Goal: Information Seeking & Learning: Learn about a topic

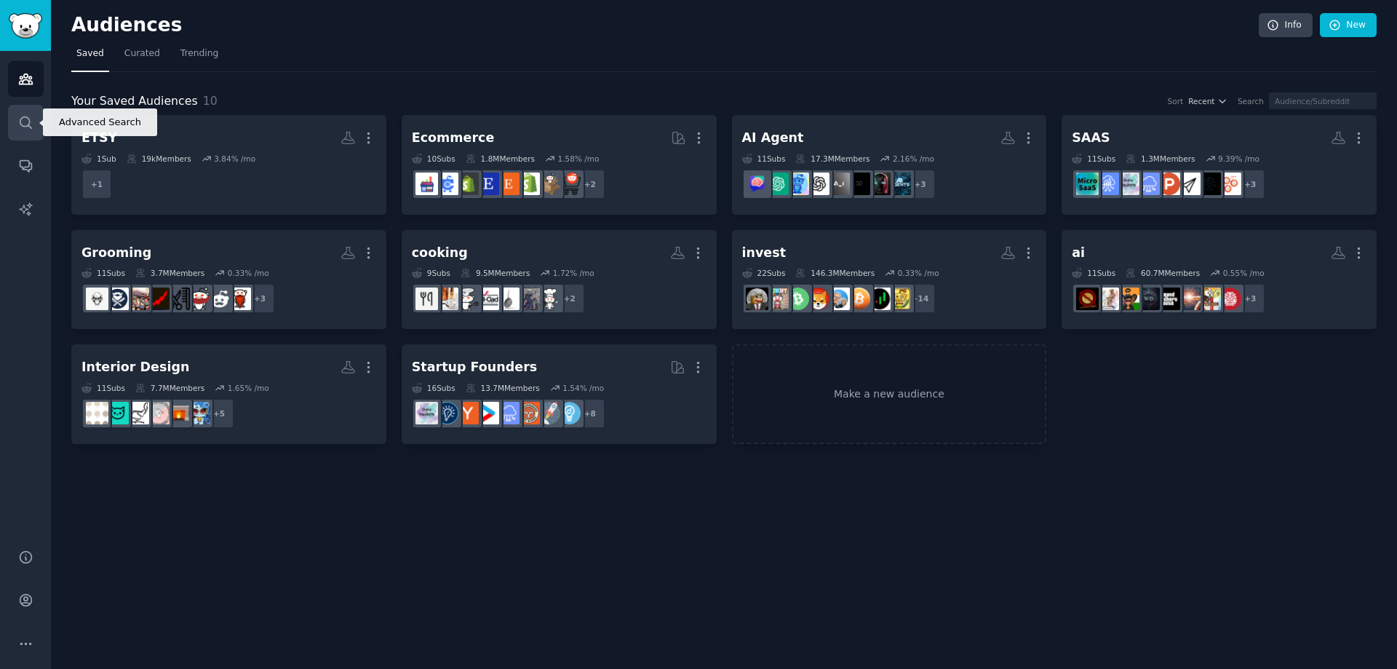
click at [23, 120] on icon "Sidebar" at bounding box center [25, 122] width 15 height 15
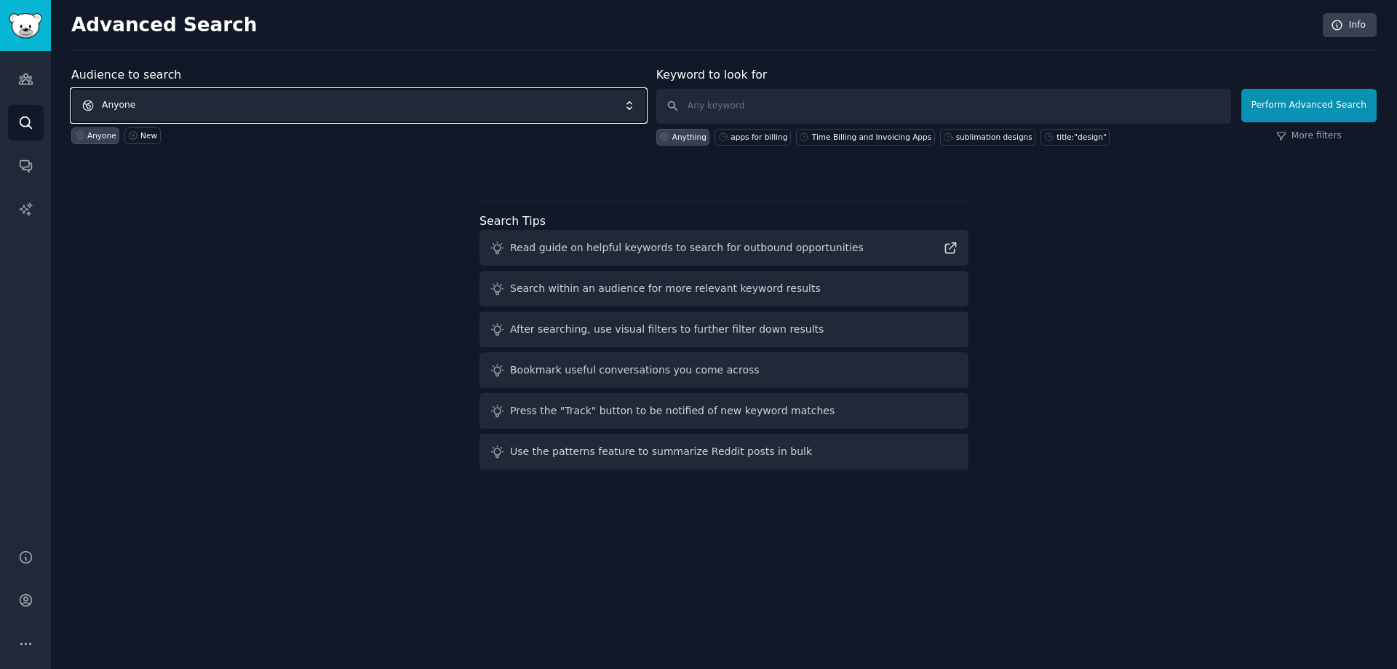
click at [127, 93] on span "Anyone" at bounding box center [358, 105] width 575 height 33
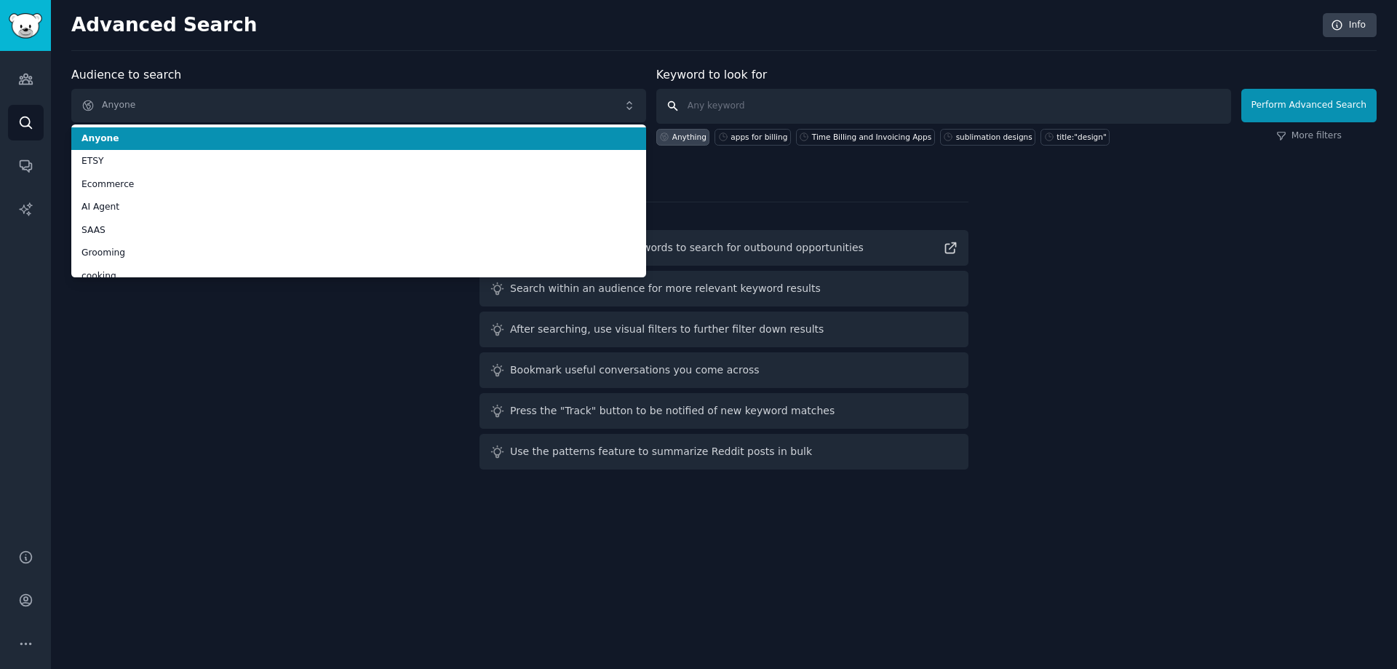
click at [816, 108] on input "text" at bounding box center [943, 106] width 575 height 35
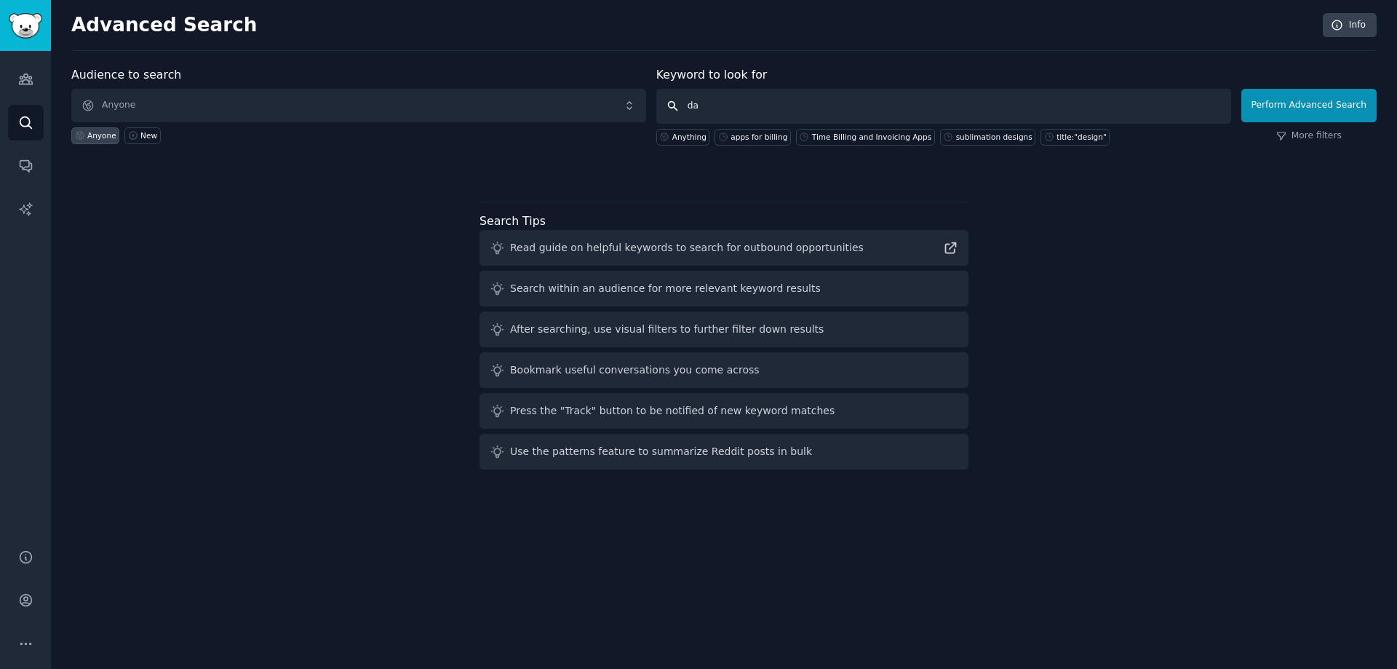
type input "d"
type input "crypto daytrading"
click button "Perform Advanced Search" at bounding box center [1309, 105] width 135 height 33
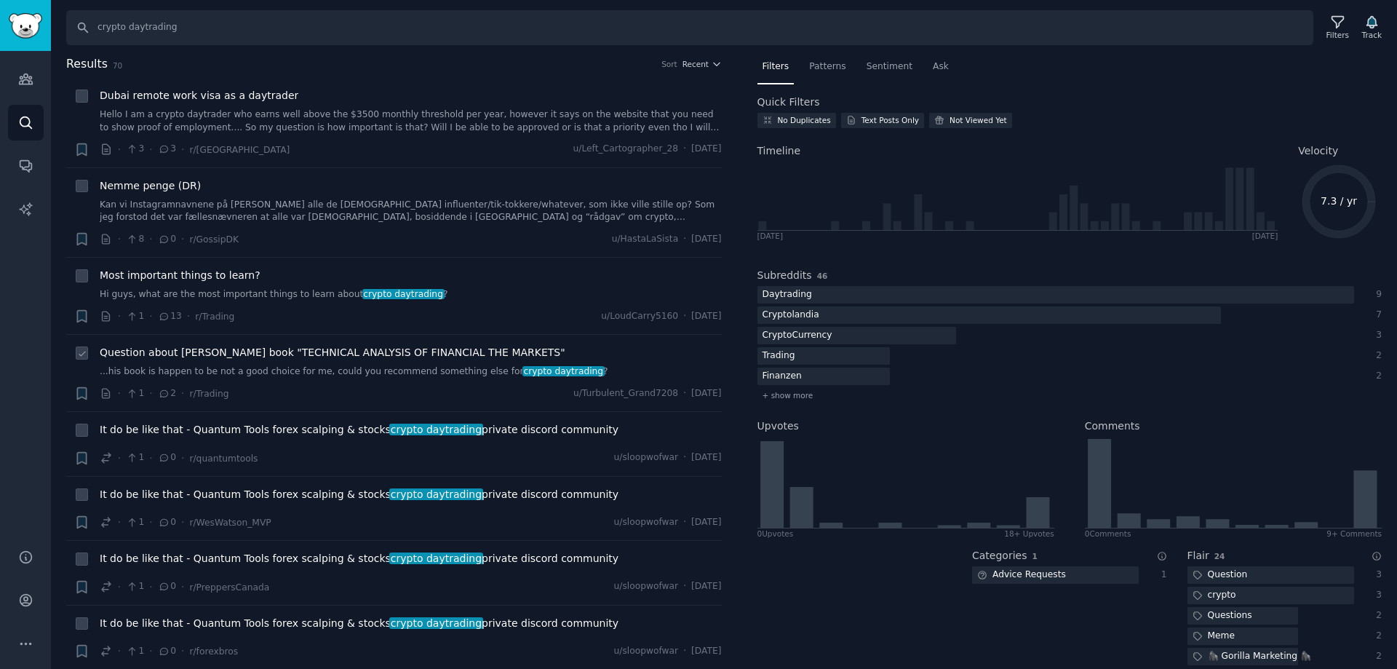
click at [245, 352] on span "Question about [PERSON_NAME] book "TECHNICAL ANALYSIS OF FINANCIAL THE MARKETS"" at bounding box center [333, 352] width 466 height 15
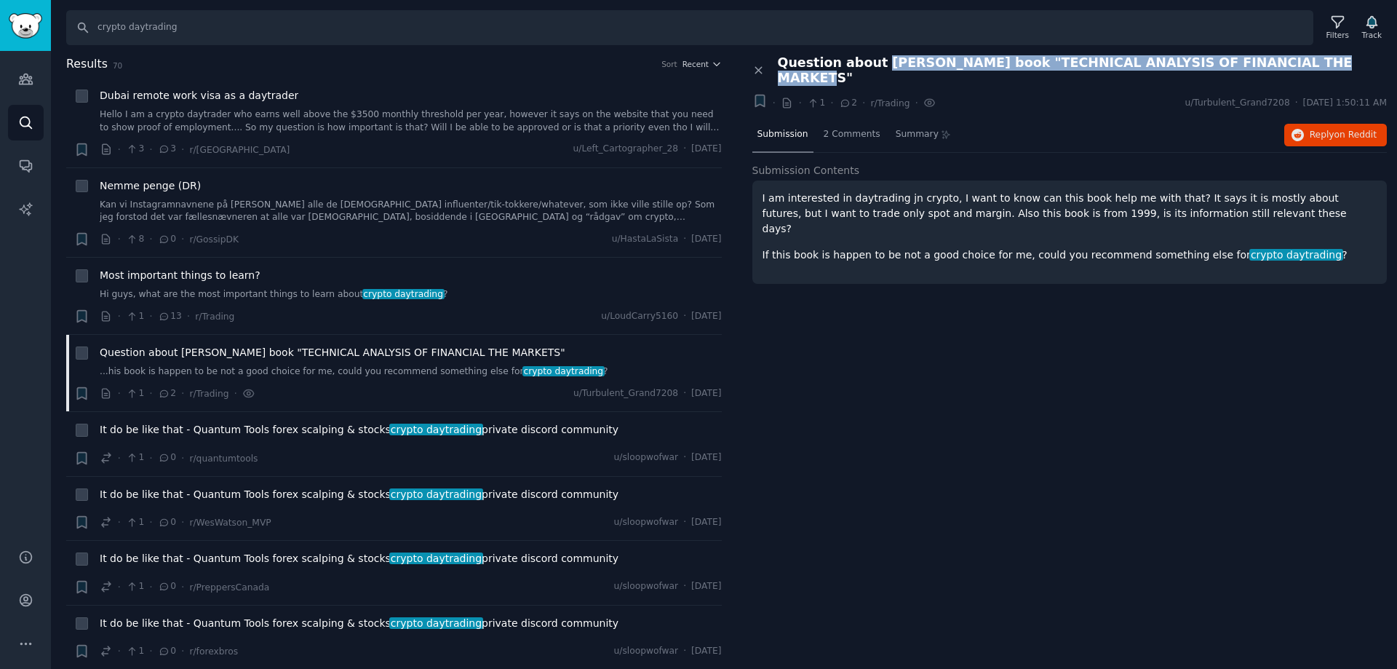
drag, startPoint x: 873, startPoint y: 64, endPoint x: 1315, endPoint y: 60, distance: 442.5
click at [1317, 60] on div "Question about [PERSON_NAME] book "TECHNICAL ANALYSIS OF FINANCIAL THE MARKETS"" at bounding box center [1083, 70] width 610 height 31
copy span "[PERSON_NAME] book "TECHNICAL ANALYSIS OF FINANCIAL THE MARKETS""
